Goal: Navigation & Orientation: Find specific page/section

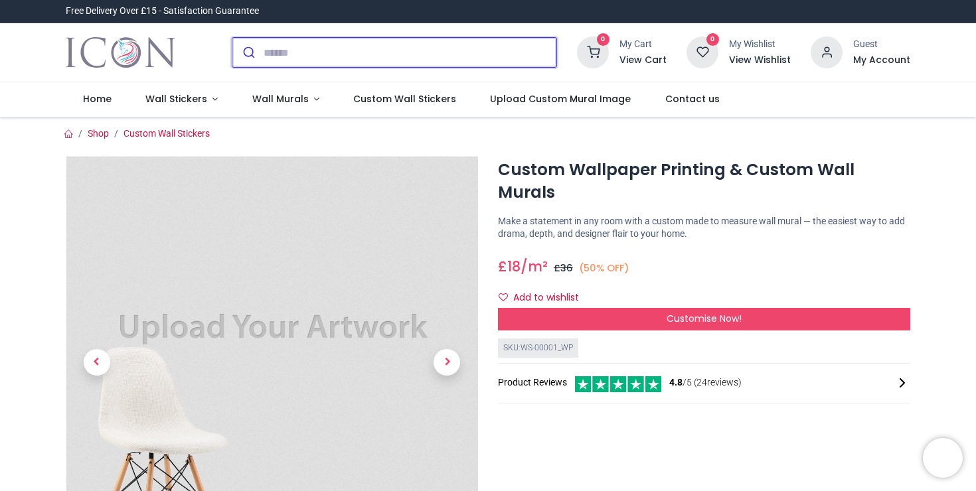
click at [285, 50] on input "search" at bounding box center [410, 52] width 293 height 29
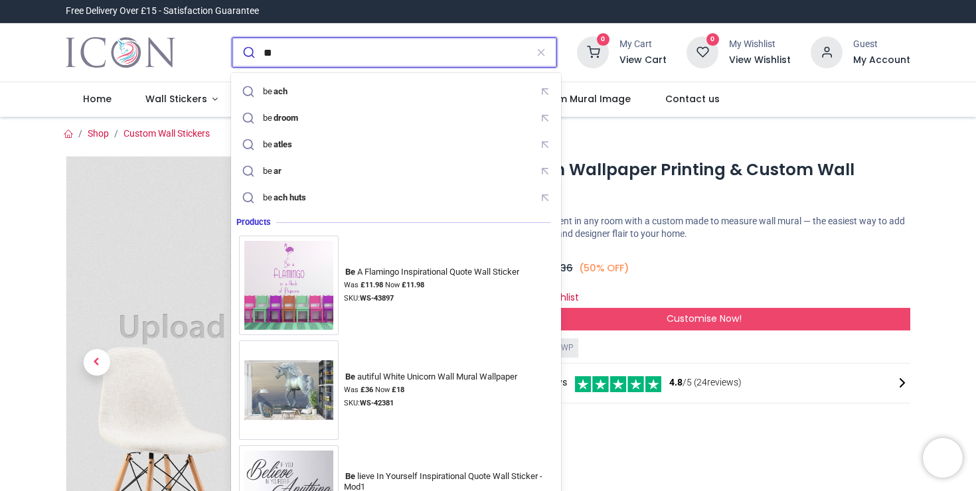
type input "*"
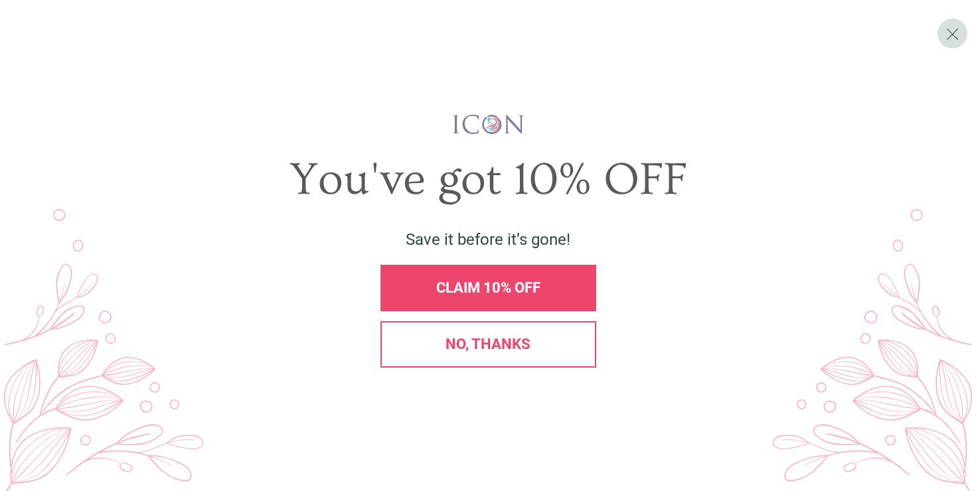
click at [547, 343] on div "No, thanks" at bounding box center [488, 344] width 193 height 15
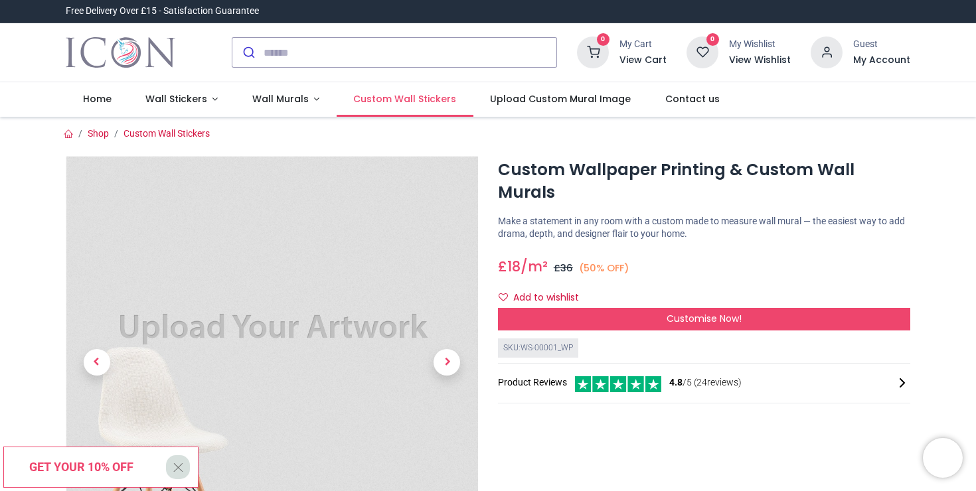
click at [405, 102] on span "Custom Wall Stickers" at bounding box center [404, 98] width 103 height 13
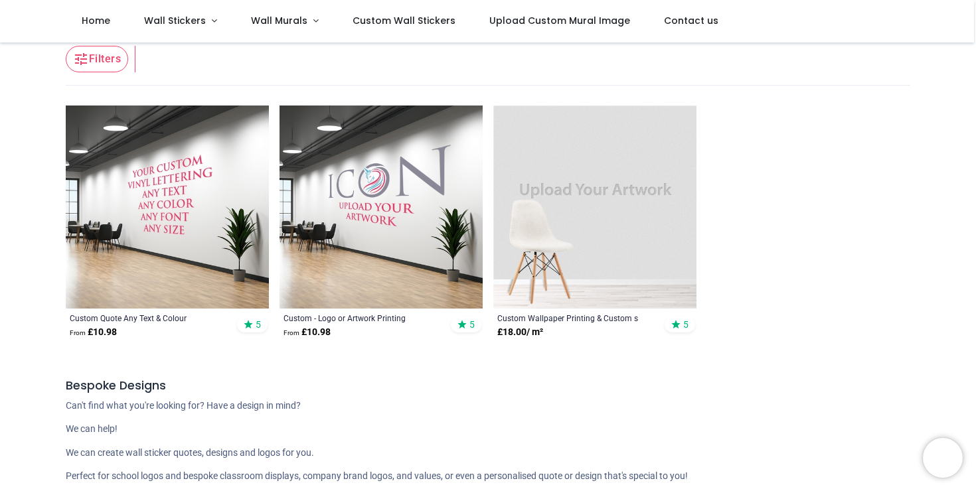
scroll to position [265, 0]
